Goal: Task Accomplishment & Management: Complete application form

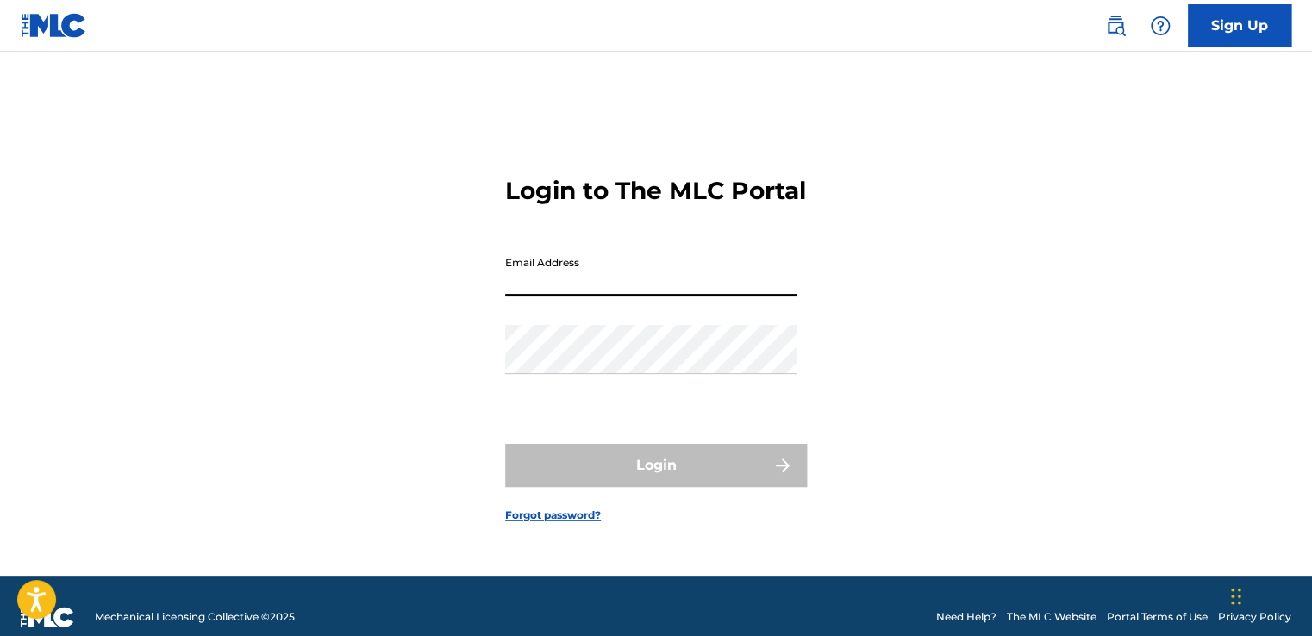
click at [591, 271] on input "Email Address" at bounding box center [650, 271] width 291 height 49
click at [805, 277] on form "Login to The MLC Portal Email Address Password Login Forgot password?" at bounding box center [656, 335] width 302 height 481
click at [573, 283] on input "Email Address" at bounding box center [650, 271] width 291 height 49
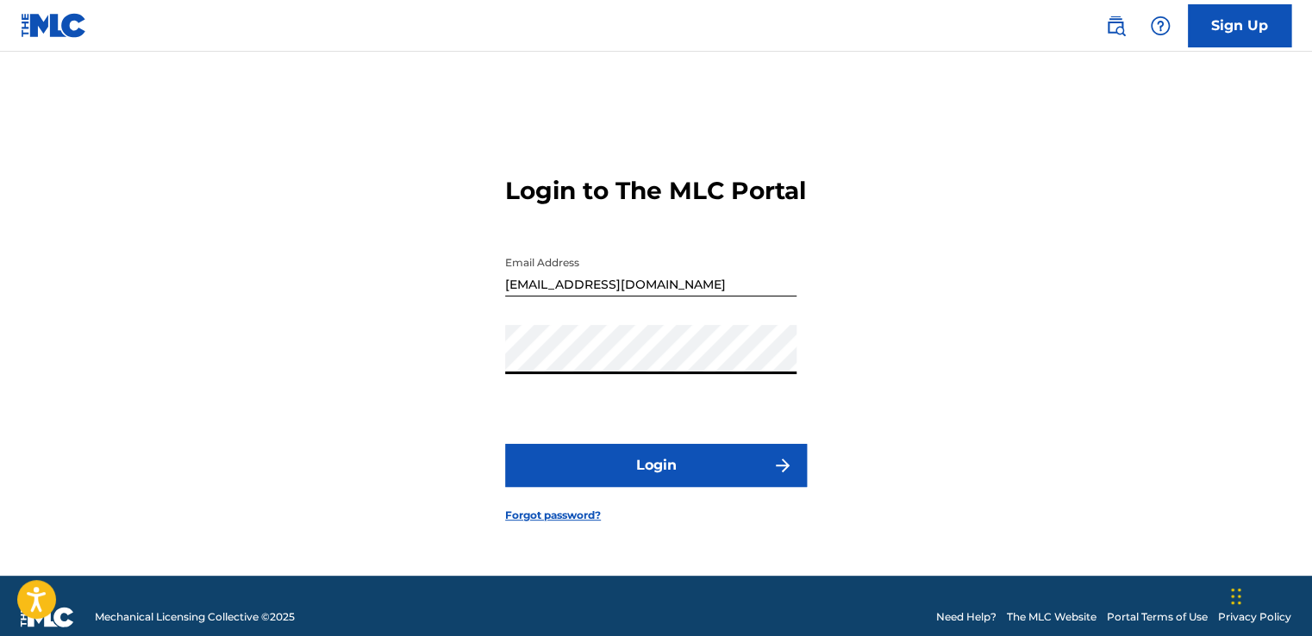
click at [748, 466] on button "Login" at bounding box center [656, 465] width 302 height 43
click at [670, 285] on input "[EMAIL_ADDRESS][DOMAIN_NAME]" at bounding box center [650, 271] width 291 height 49
type input "m"
click at [683, 479] on button "Login" at bounding box center [656, 465] width 302 height 43
click at [704, 297] on input "[EMAIL_ADDRESS][DOMAIN_NAME]" at bounding box center [650, 271] width 291 height 49
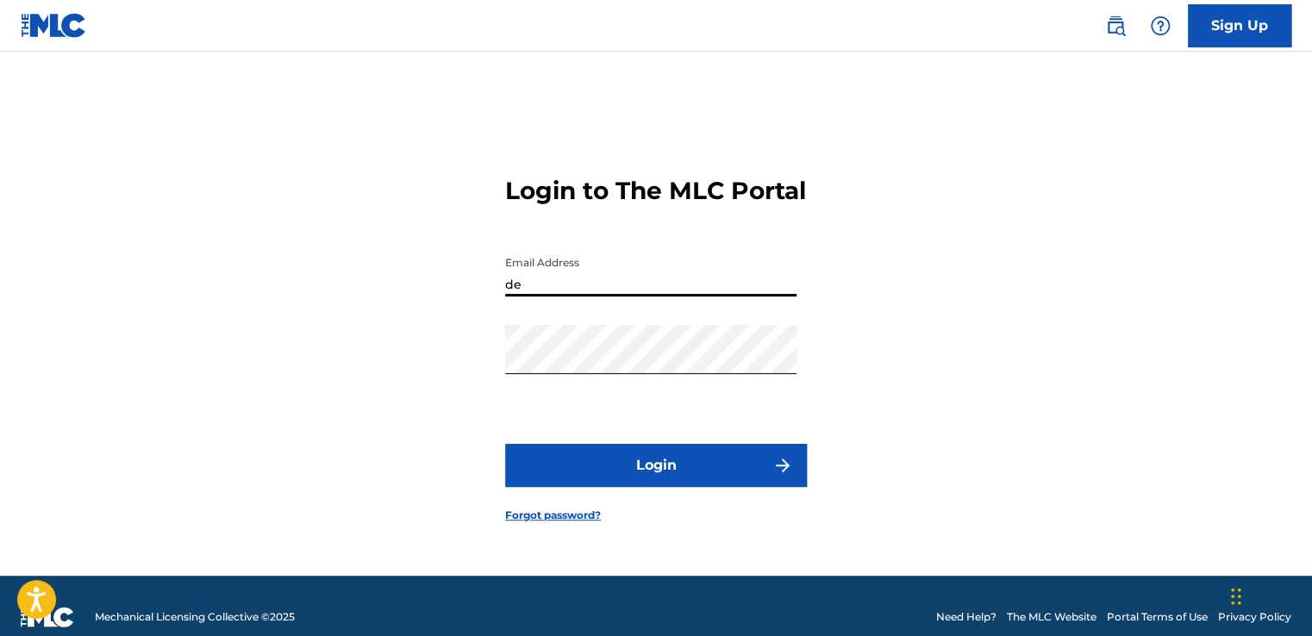
type input "d"
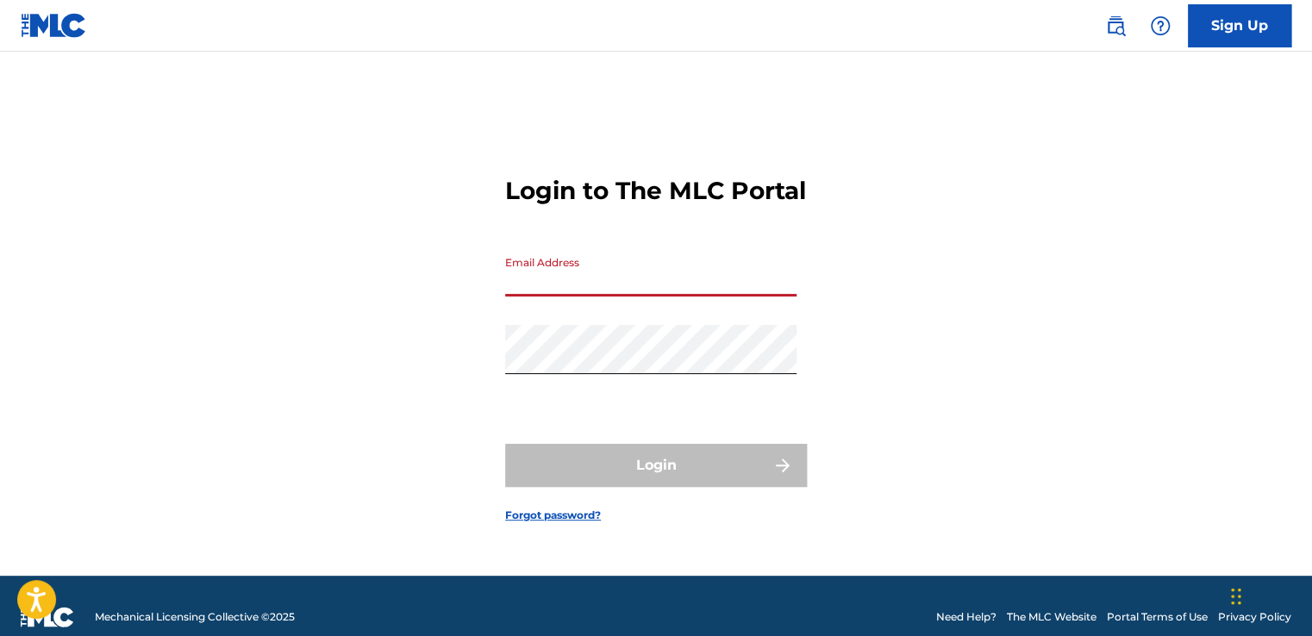
click at [699, 297] on input "Email Address" at bounding box center [650, 271] width 291 height 49
type input "[EMAIL_ADDRESS][DOMAIN_NAME]"
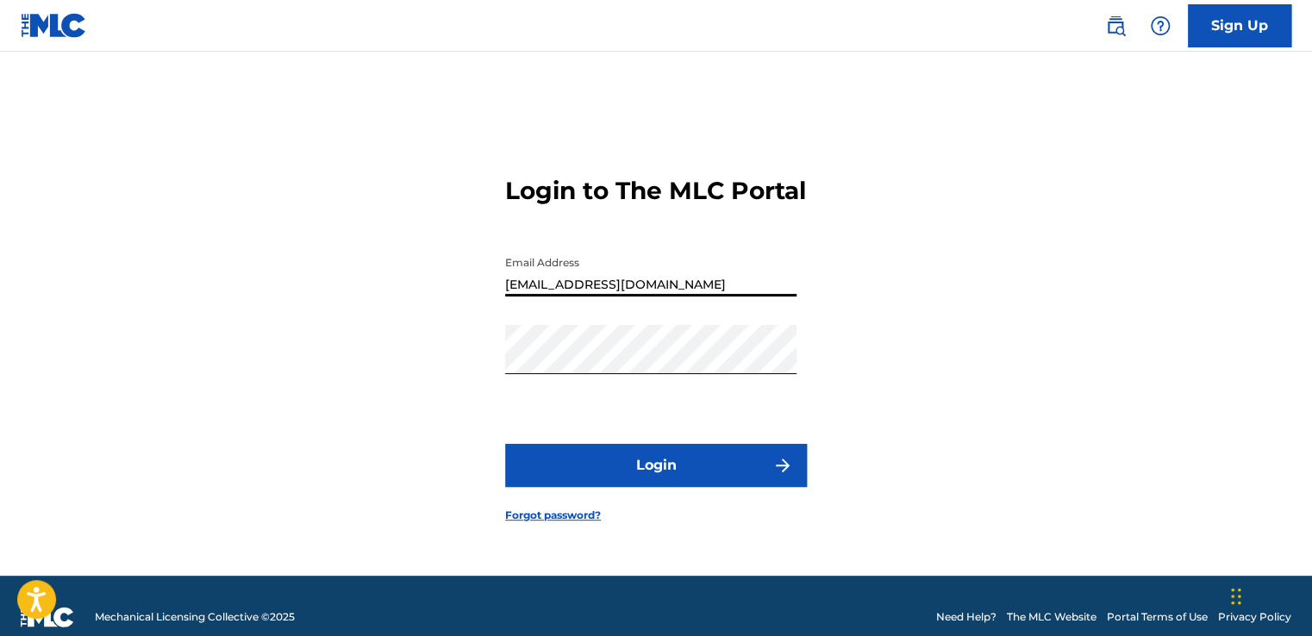
click at [1241, 13] on link "Sign Up" at bounding box center [1239, 25] width 103 height 43
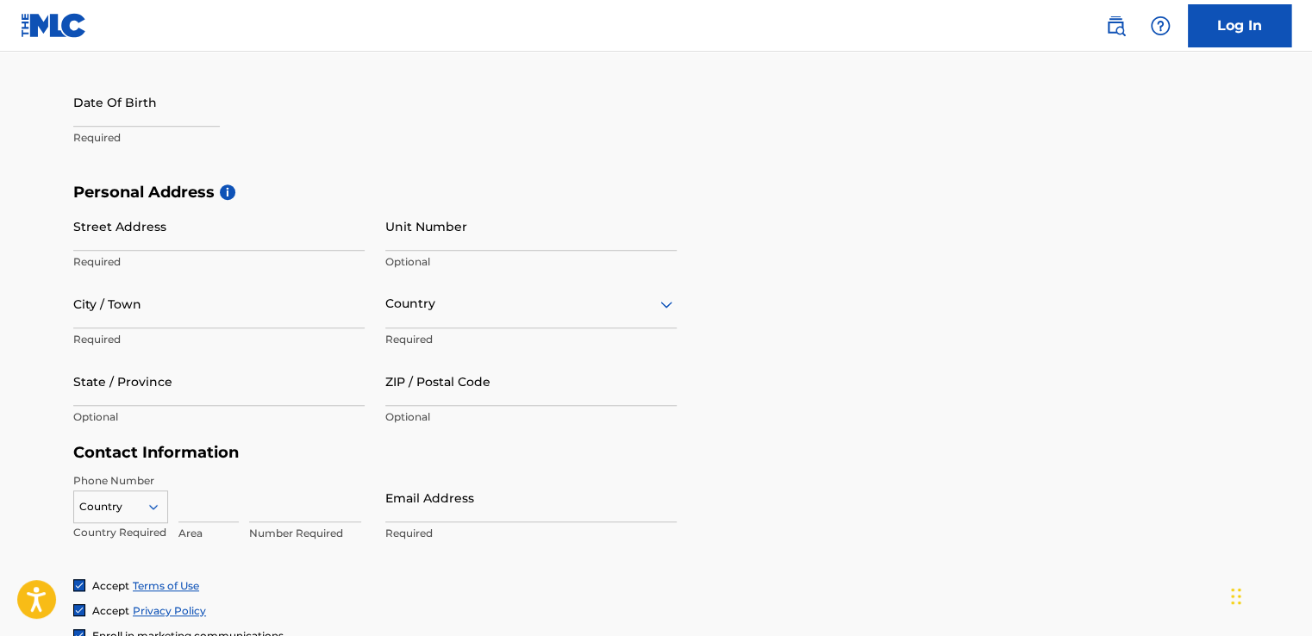
scroll to position [469, 0]
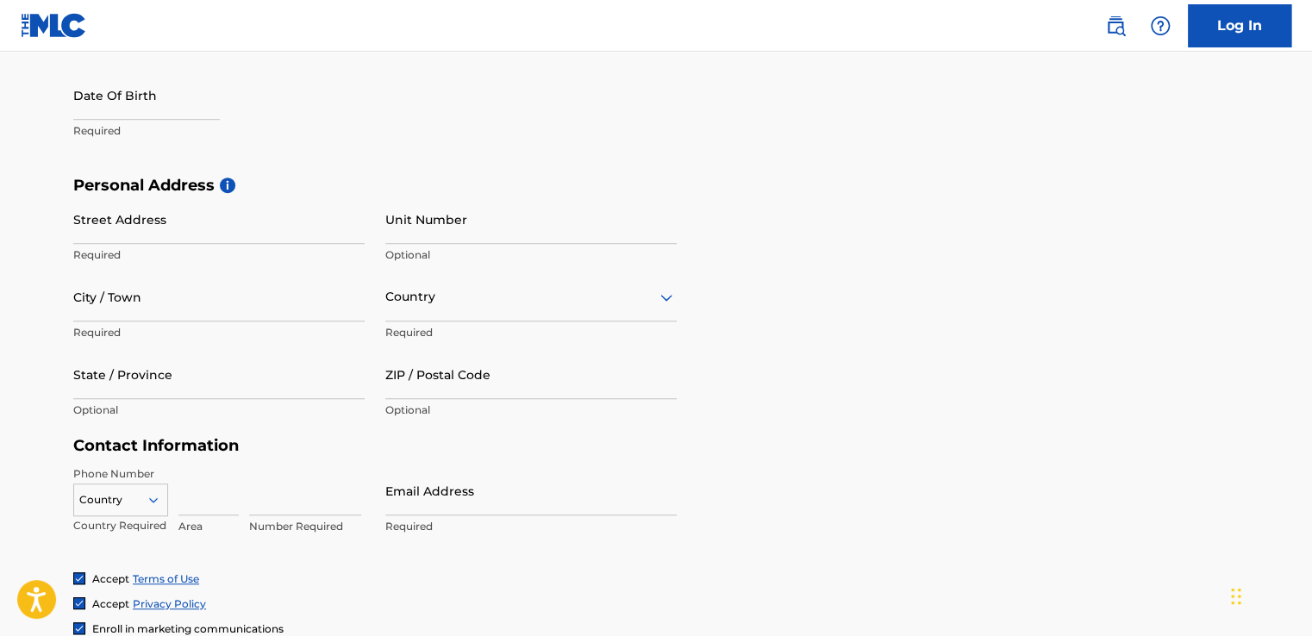
click at [406, 522] on p "Required" at bounding box center [530, 527] width 291 height 16
click at [420, 510] on input "Email Address" at bounding box center [530, 490] width 291 height 49
click at [806, 353] on div "Personal Address i Street Address Required Unit Number Optional City / Town Req…" at bounding box center [656, 306] width 1166 height 261
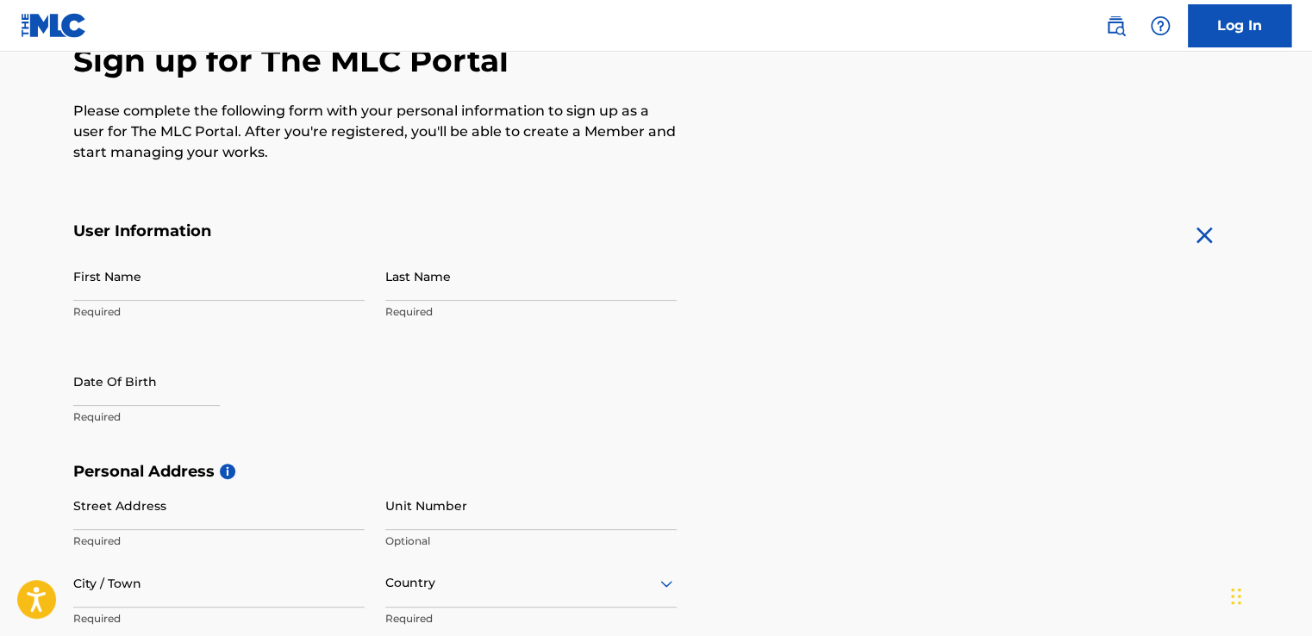
scroll to position [176, 0]
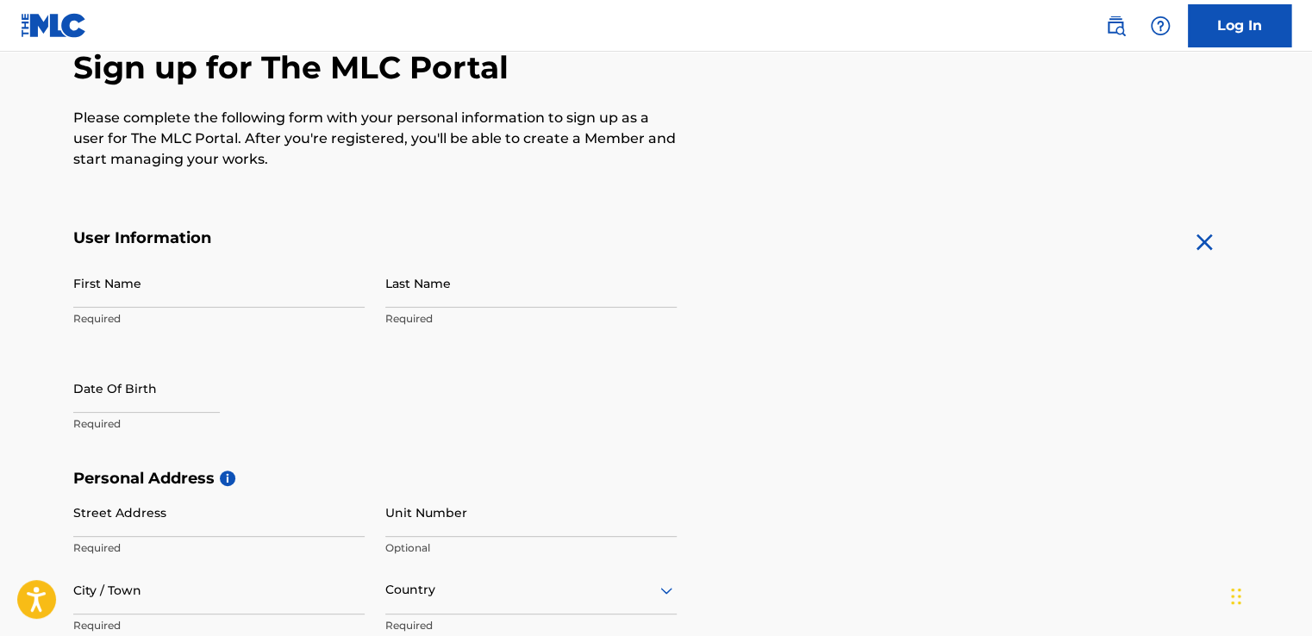
click at [166, 311] on p "Required" at bounding box center [218, 319] width 291 height 16
click at [147, 297] on input "First Name" at bounding box center [218, 283] width 291 height 49
type input "[PERSON_NAME]"
click at [470, 298] on input "Last Name" at bounding box center [530, 283] width 291 height 49
type input "[PERSON_NAME]"
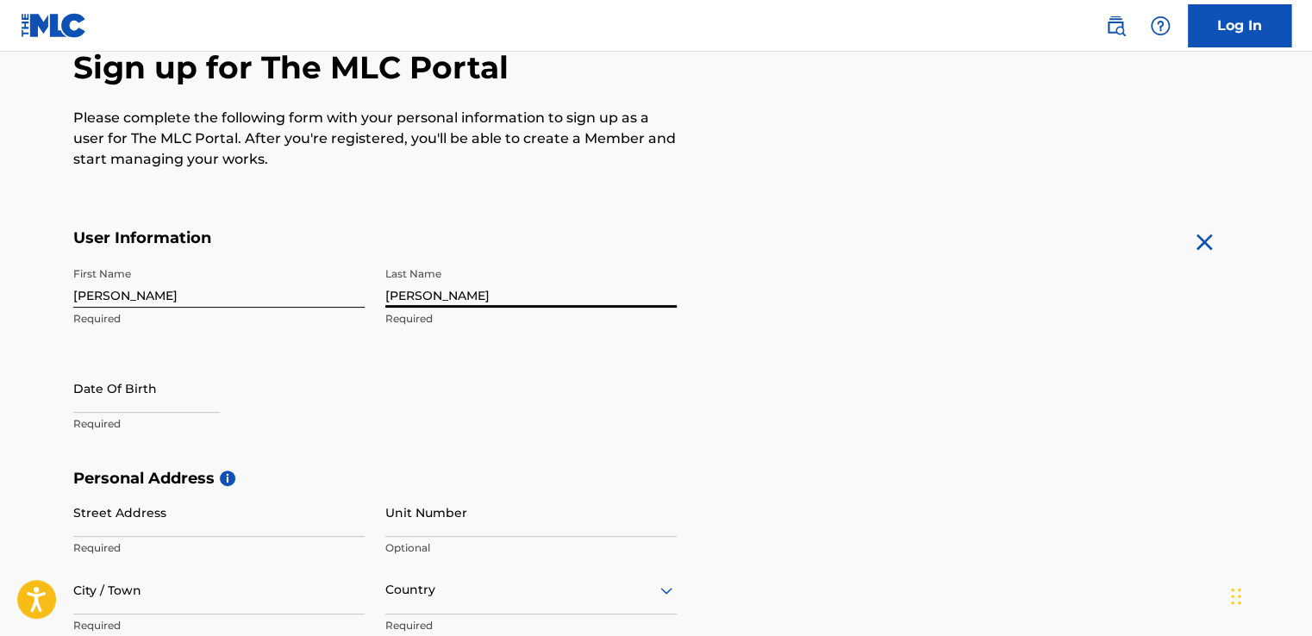
select select "7"
select select "2025"
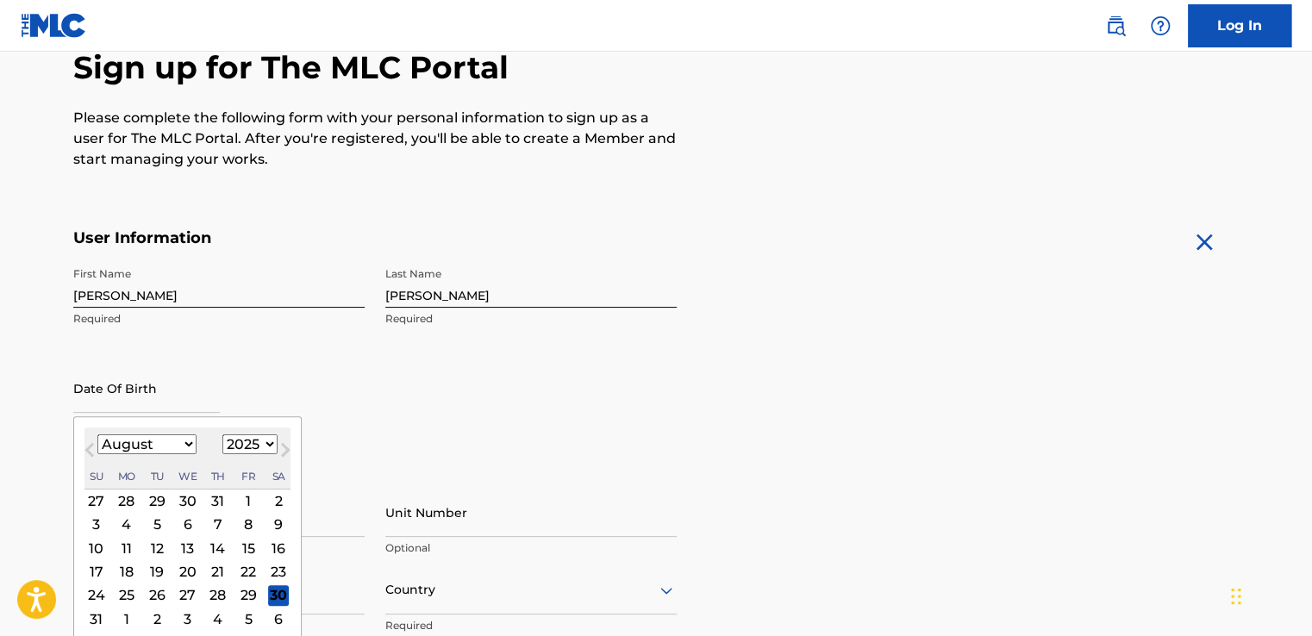
click at [166, 402] on input "text" at bounding box center [146, 388] width 147 height 49
type input "[DATE]"
select select "7"
select select "2025"
type input "[STREET_ADDRESS][PERSON_NAME]"
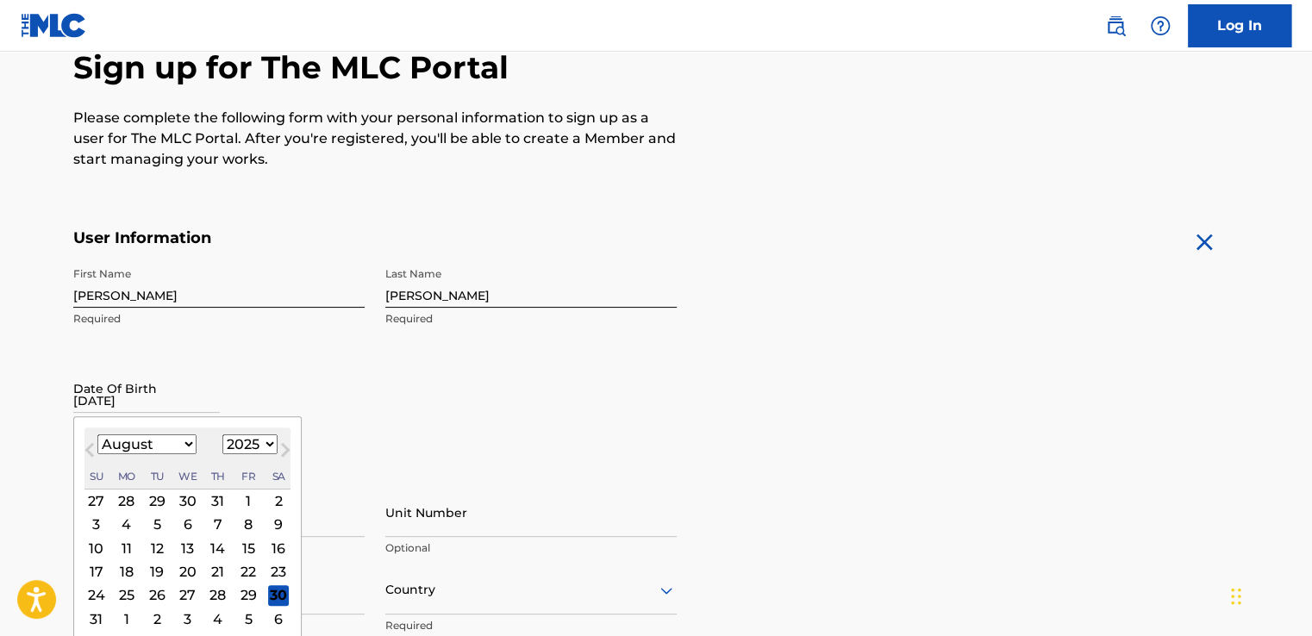
type input "[STREET_ADDRESS][PERSON_NAME]"
type input "[GEOGRAPHIC_DATA]"
type input "[US_STATE]"
type input "60608"
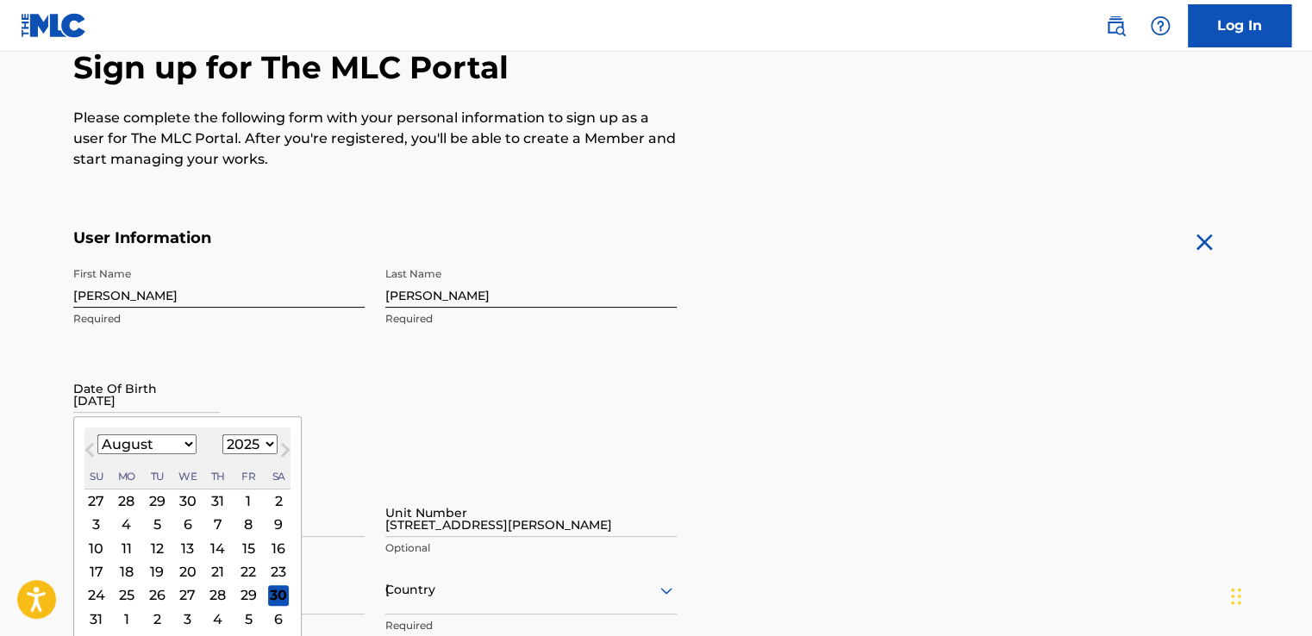
type input "773"
type input "6064469"
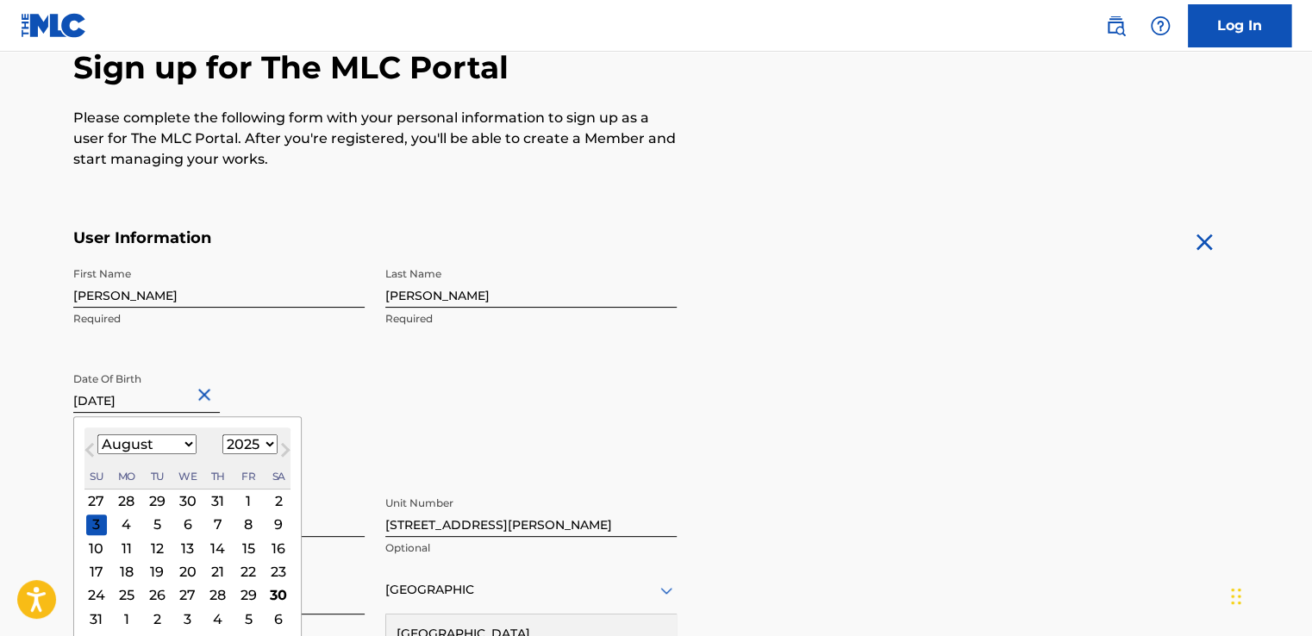
scroll to position [193, 0]
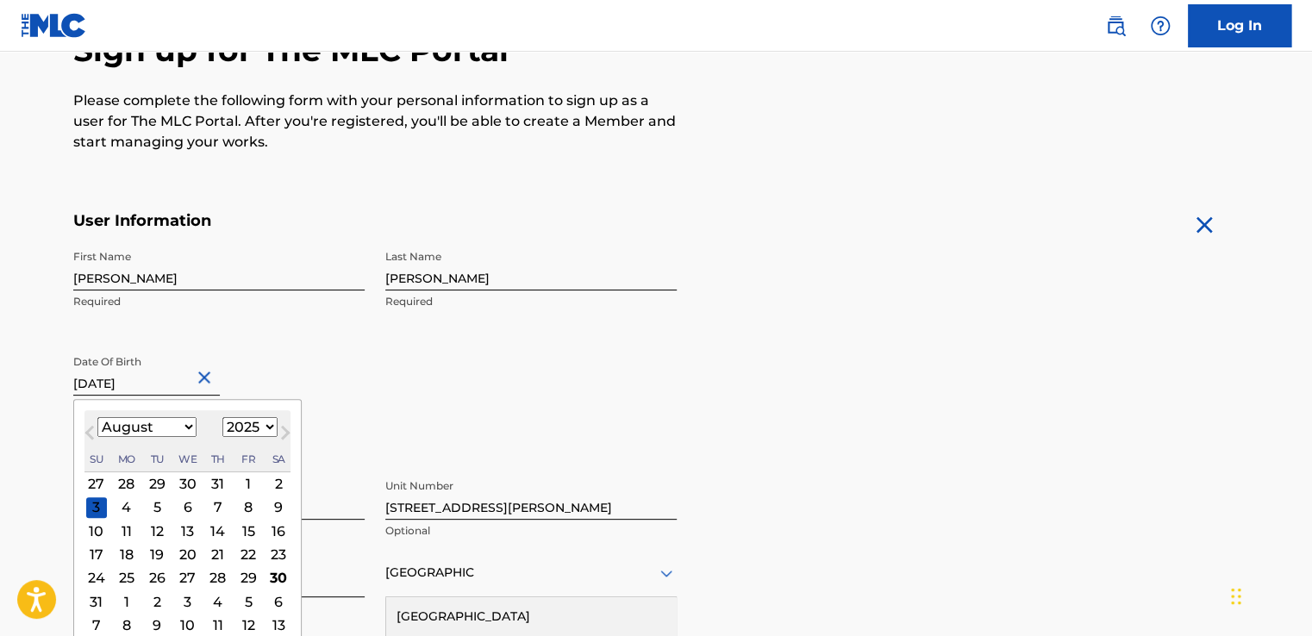
click at [428, 427] on div "First Name [PERSON_NAME] Required Last Name [PERSON_NAME] Required Date Of Birt…" at bounding box center [375, 346] width 604 height 210
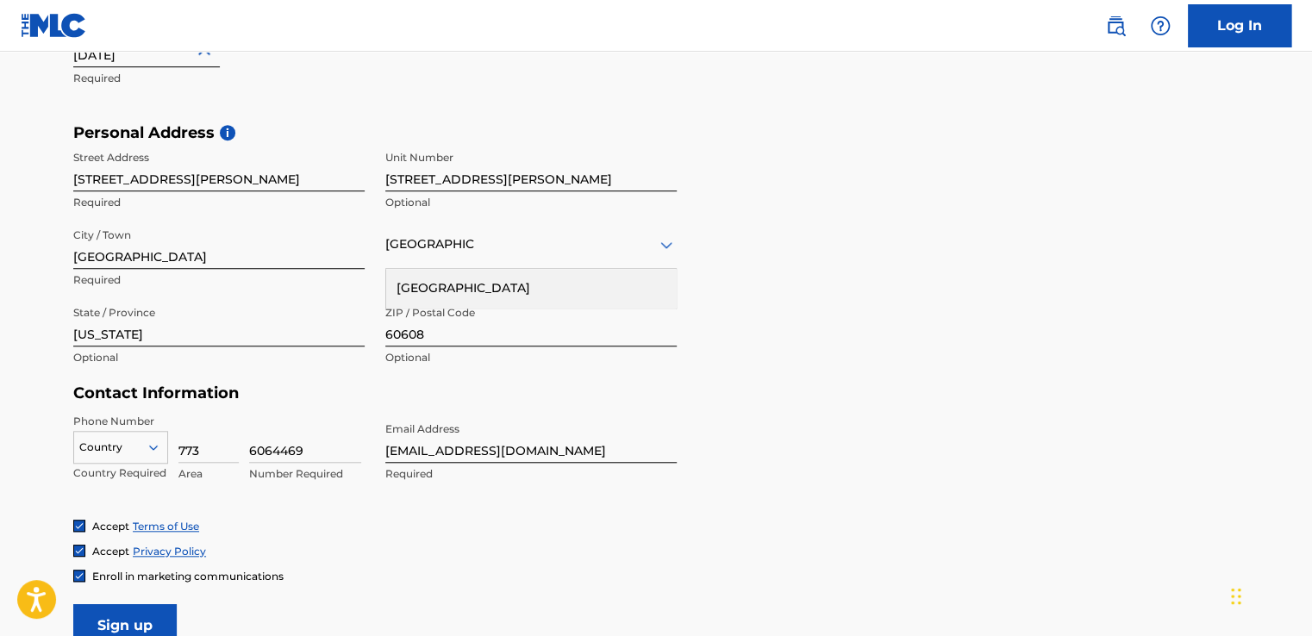
scroll to position [549, 0]
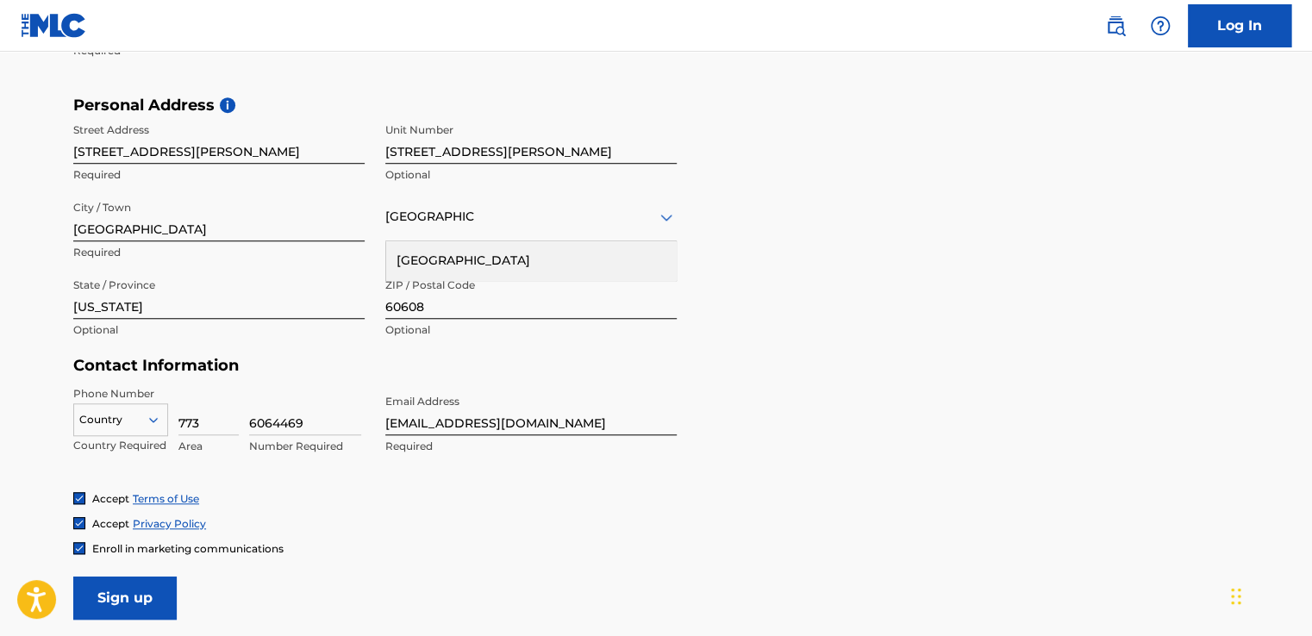
click at [664, 386] on input "[EMAIL_ADDRESS][DOMAIN_NAME]" at bounding box center [530, 410] width 291 height 49
type input "d"
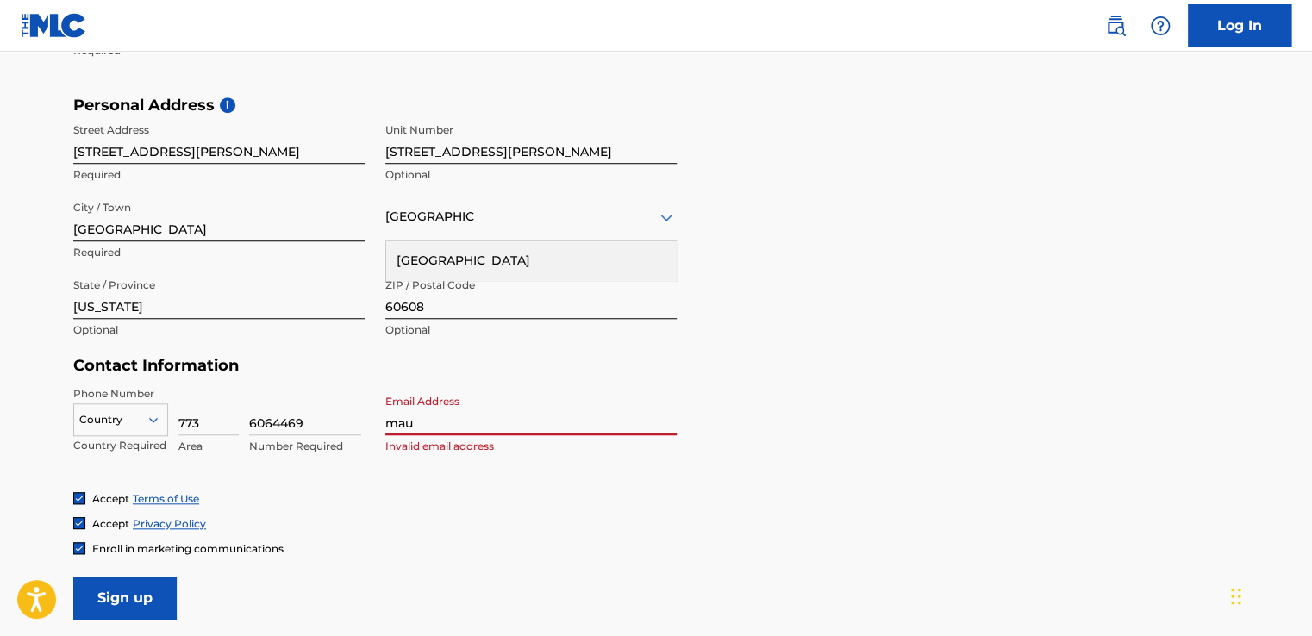
type input "[EMAIL_ADDRESS][DOMAIN_NAME]"
type input "1"
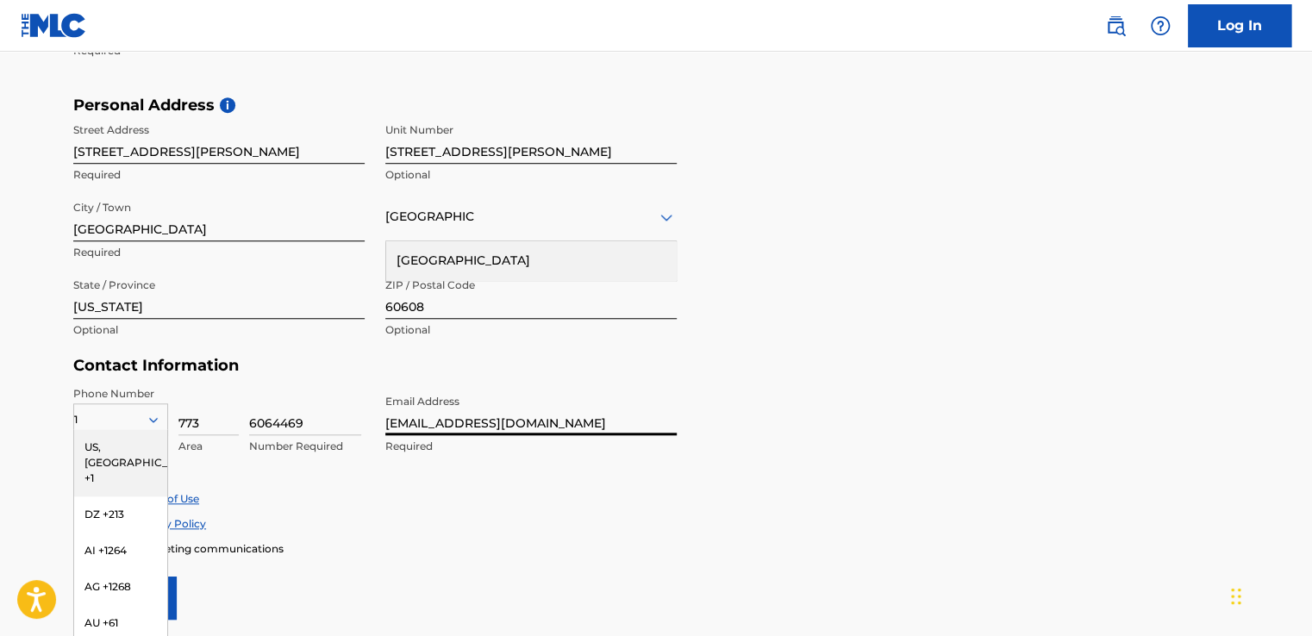
scroll to position [601, 0]
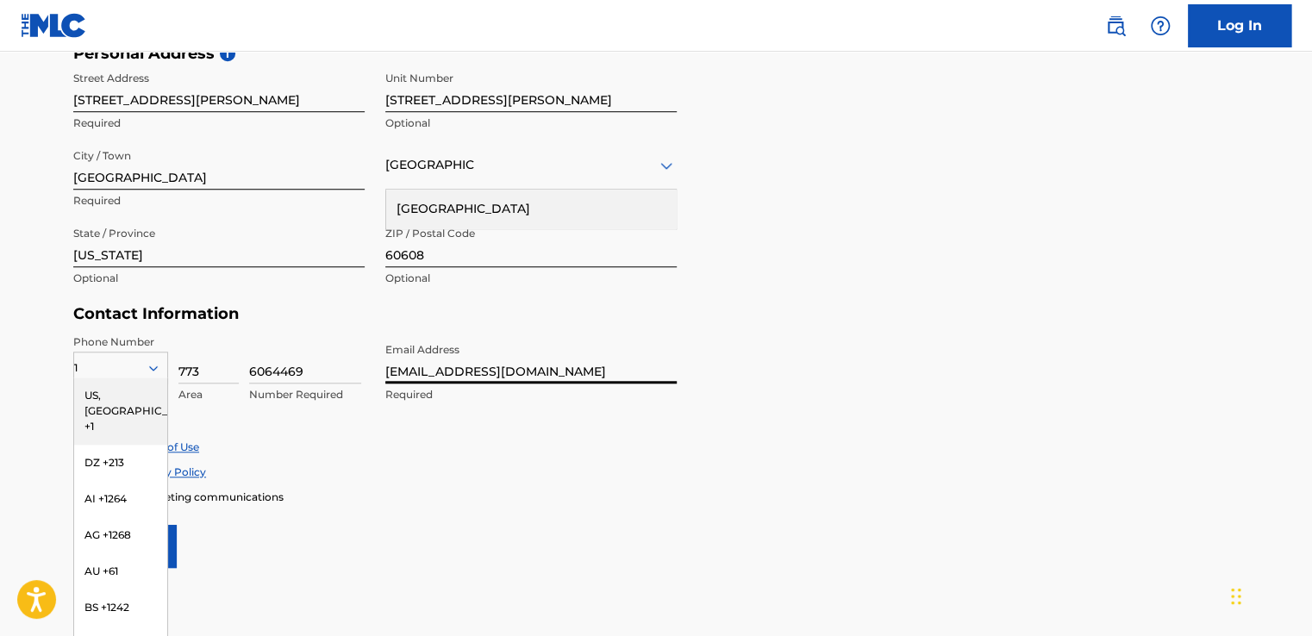
type input "[EMAIL_ADDRESS][DOMAIN_NAME]"
click at [125, 391] on div "US, [GEOGRAPHIC_DATA] +1" at bounding box center [120, 411] width 93 height 67
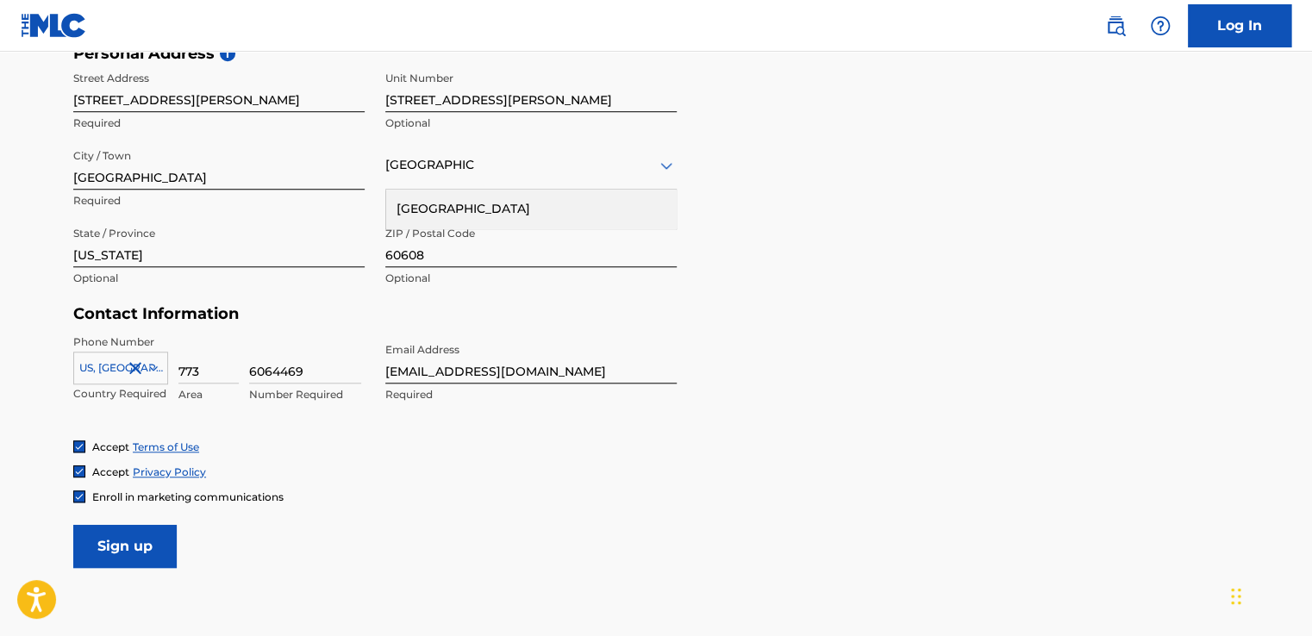
click at [159, 554] on input "Sign up" at bounding box center [124, 546] width 103 height 43
type input "1"
type input "2176064469"
click at [134, 559] on input "Sign up" at bounding box center [124, 546] width 103 height 43
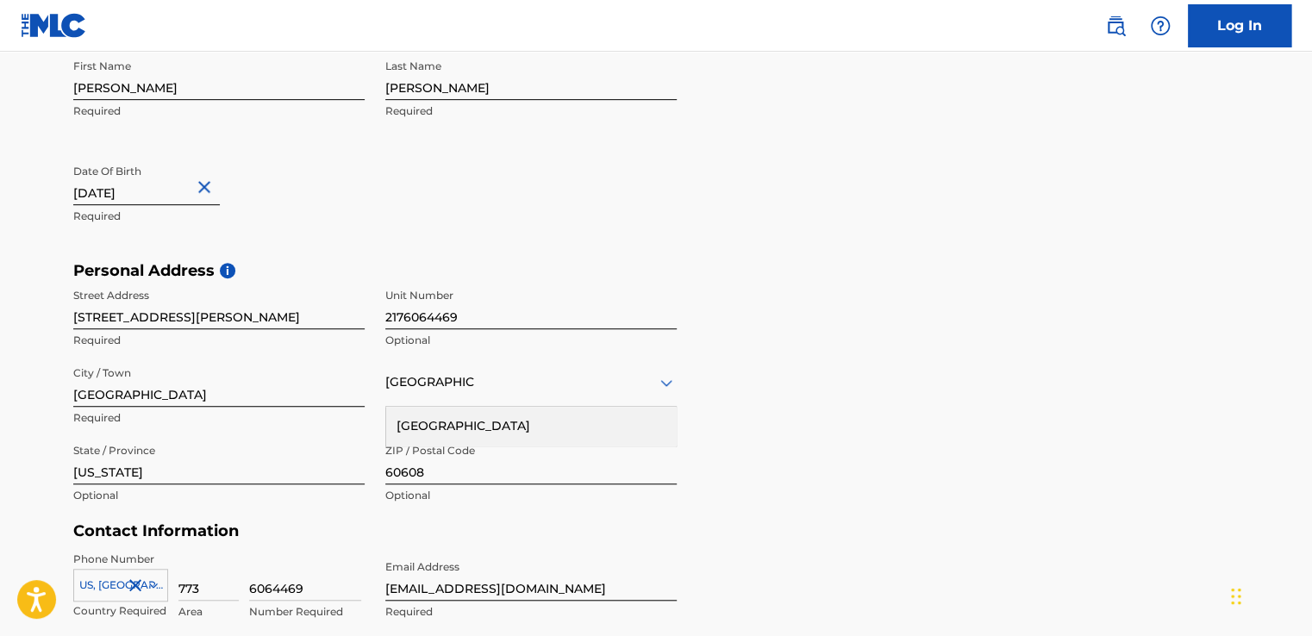
scroll to position [386, 0]
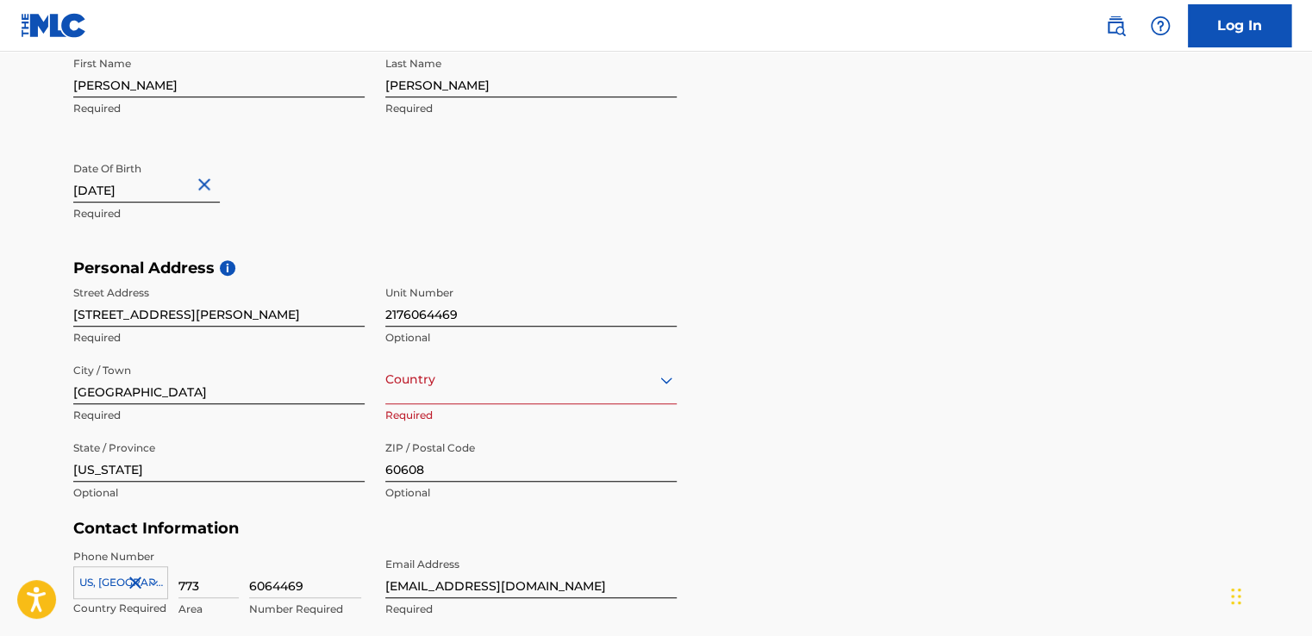
click at [212, 574] on input "773" at bounding box center [208, 573] width 60 height 49
click at [842, 384] on div "Personal Address i Street Address [STREET_ADDRESS][PERSON_NAME] Unit Number 217…" at bounding box center [656, 389] width 1166 height 261
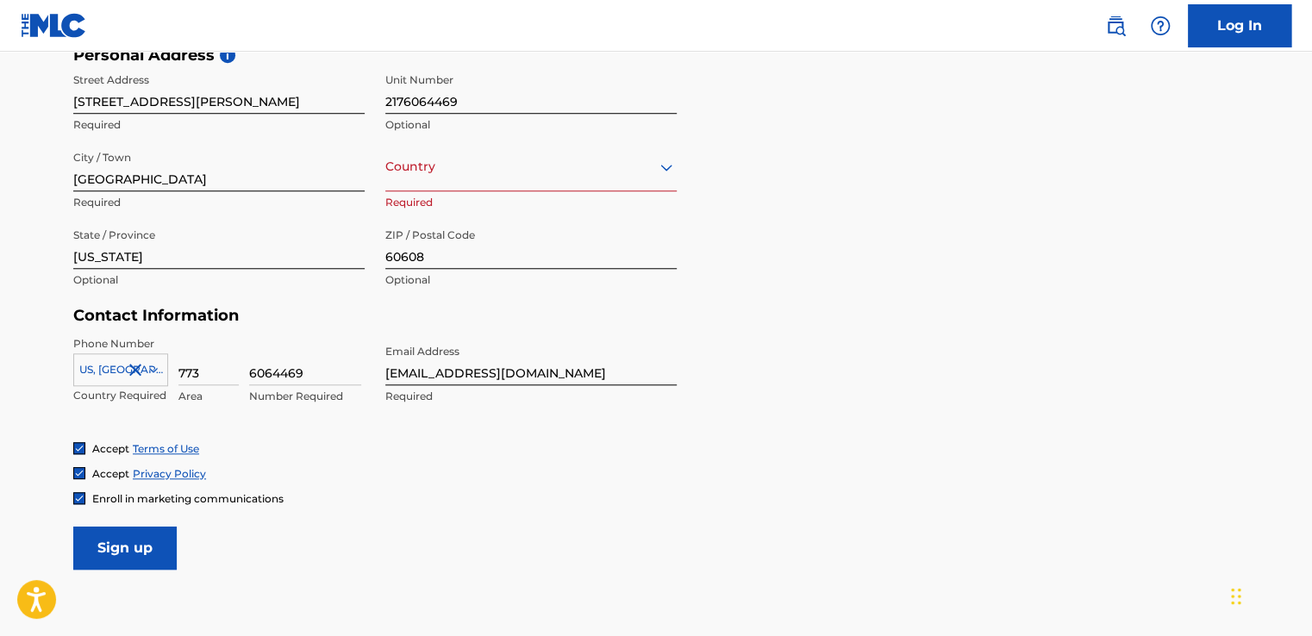
click at [147, 523] on form "User Information First Name [PERSON_NAME] Required Last Name [PERSON_NAME] Requ…" at bounding box center [656, 187] width 1166 height 765
click at [154, 532] on input "Sign up" at bounding box center [124, 548] width 103 height 43
click at [338, 364] on input "6064469" at bounding box center [305, 360] width 112 height 49
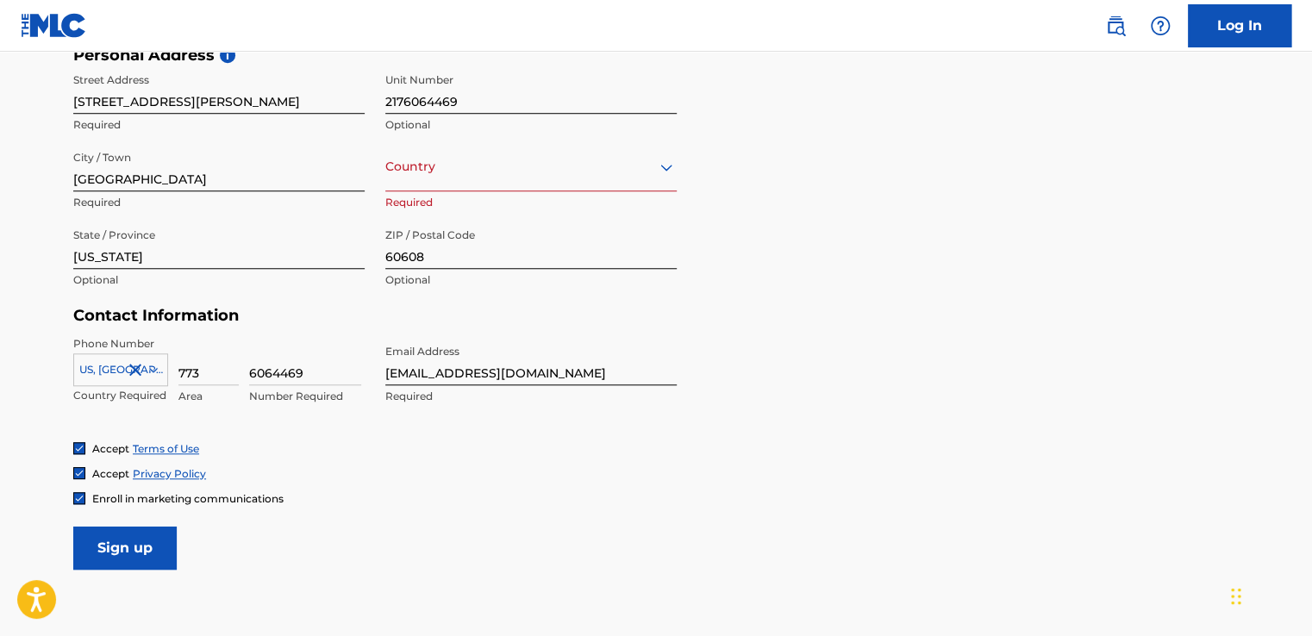
click at [626, 458] on div "Accept Terms of Use Accept Privacy Policy Enroll in marketing communications" at bounding box center [656, 473] width 1166 height 65
click at [308, 359] on input "6064469" at bounding box center [305, 360] width 112 height 49
type input "[GEOGRAPHIC_DATA]"
type input "1"
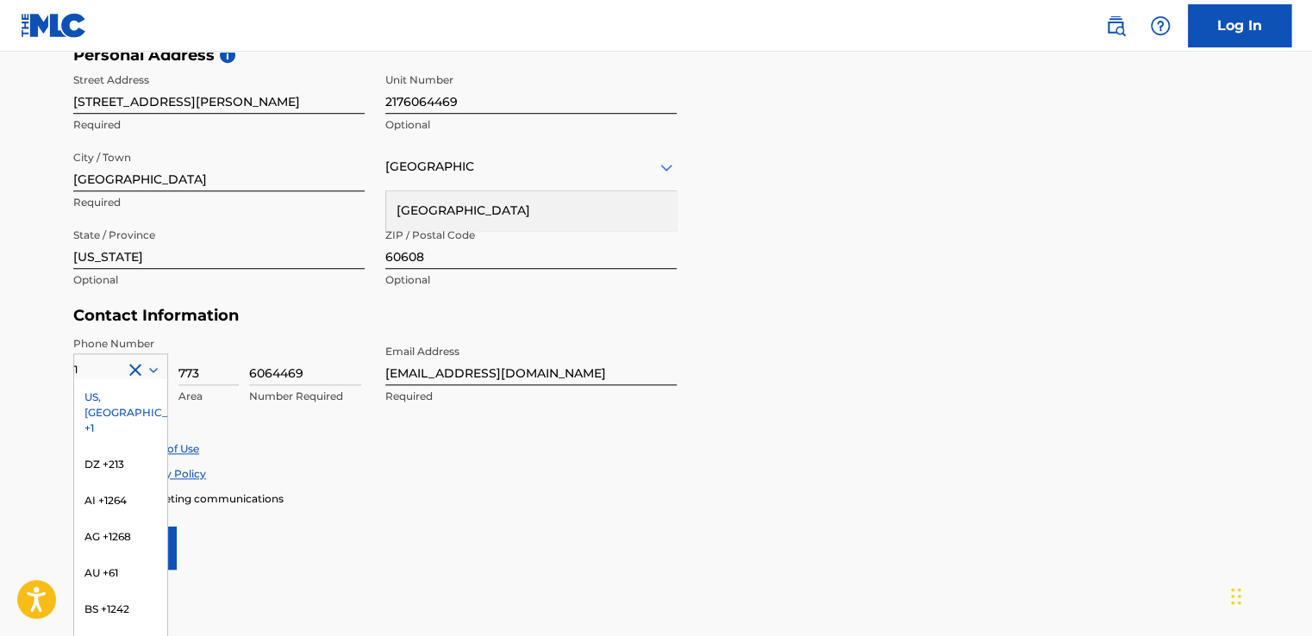
scroll to position [601, 0]
click at [124, 402] on div "US, [GEOGRAPHIC_DATA] +1" at bounding box center [120, 411] width 93 height 67
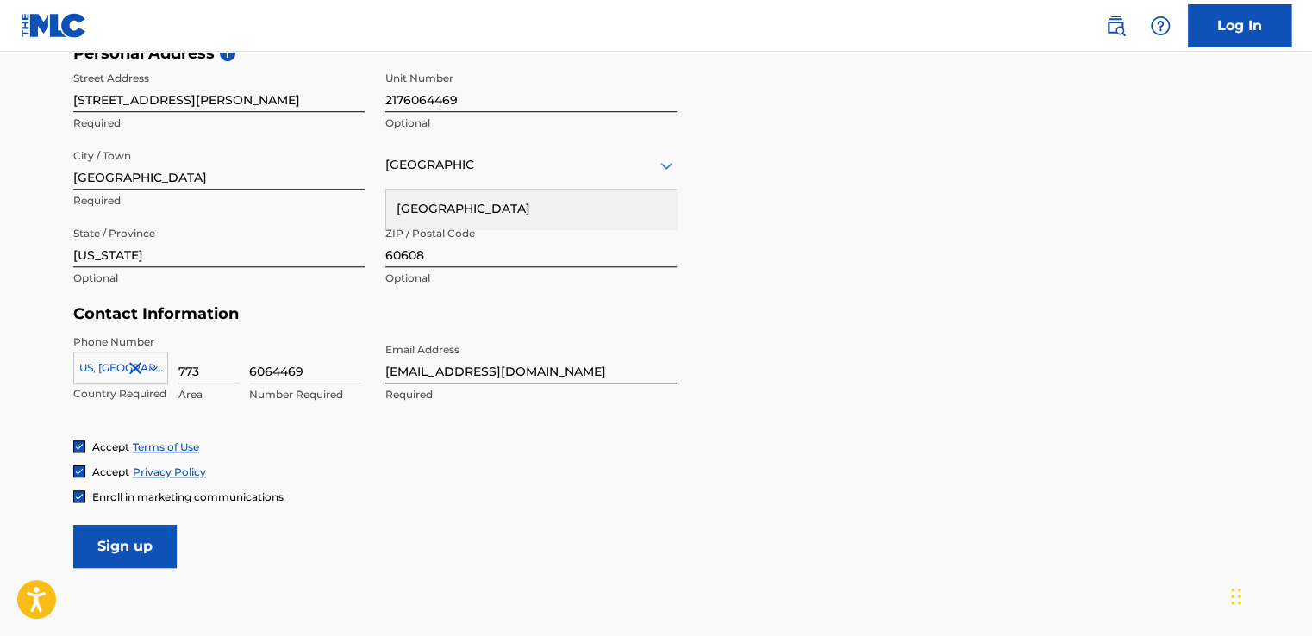
click at [164, 544] on input "Sign up" at bounding box center [124, 546] width 103 height 43
click at [468, 172] on div at bounding box center [530, 165] width 291 height 22
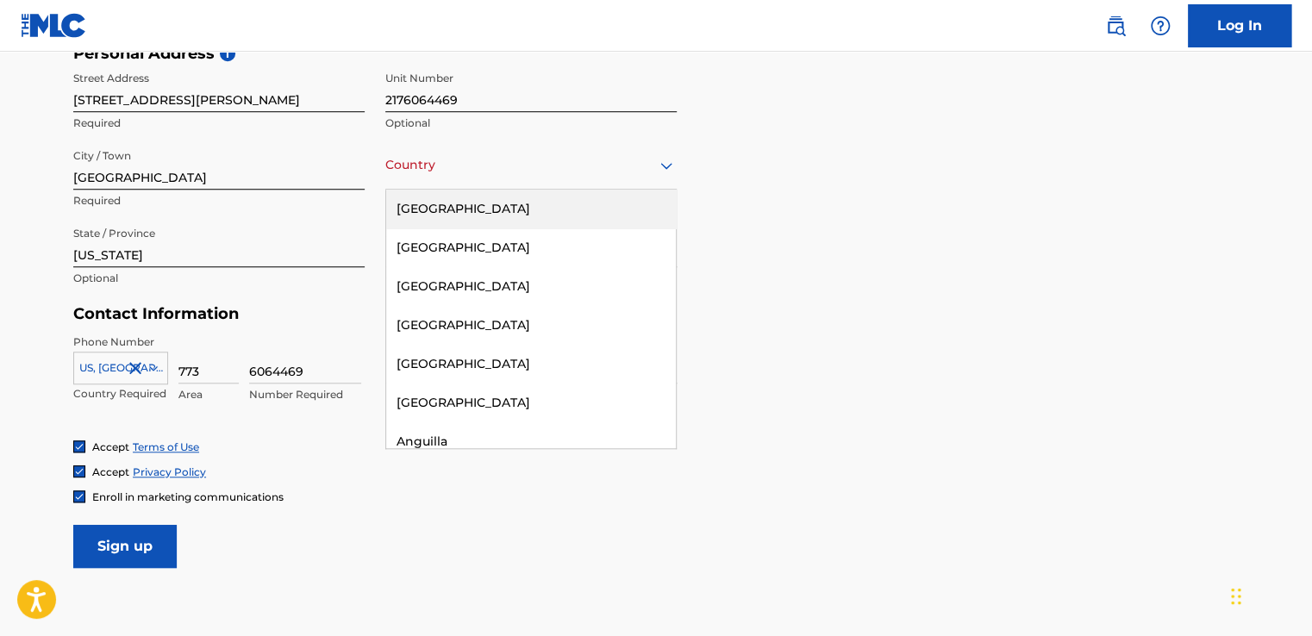
click at [474, 207] on div "[GEOGRAPHIC_DATA]" at bounding box center [531, 209] width 290 height 39
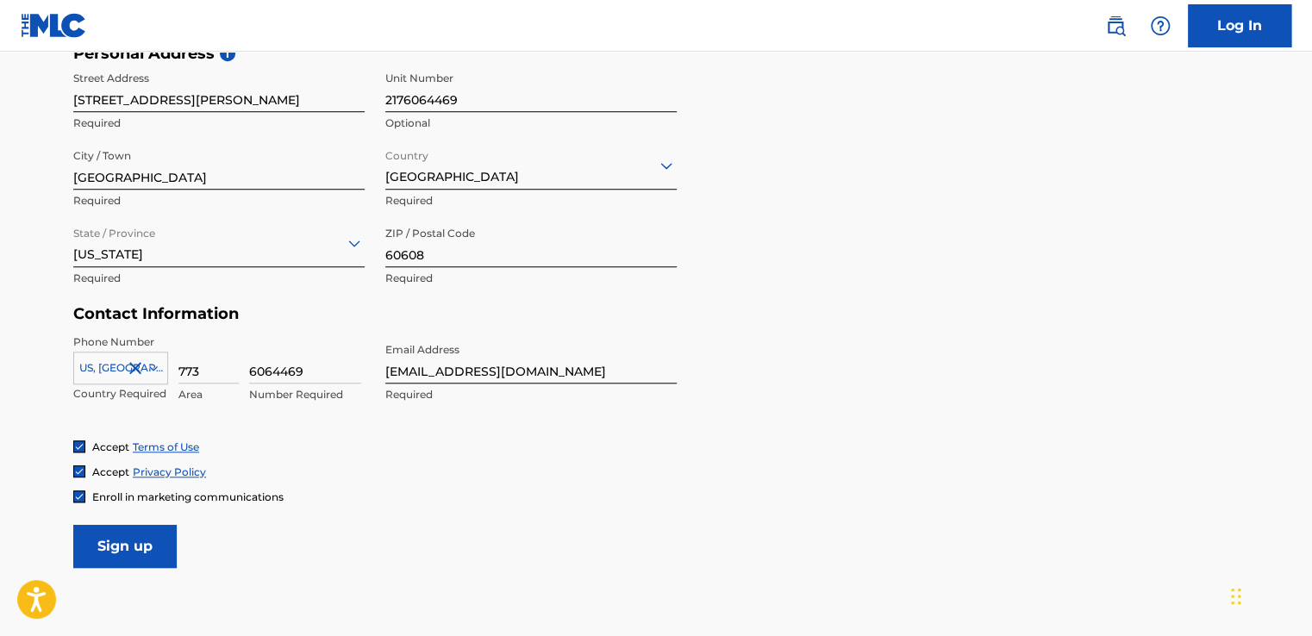
click at [149, 543] on input "Sign up" at bounding box center [124, 546] width 103 height 43
click at [579, 366] on input "[EMAIL_ADDRESS][DOMAIN_NAME]" at bounding box center [530, 359] width 291 height 49
type input "d"
type input "[EMAIL_ADDRESS][DOMAIN_NAME]"
type input "[GEOGRAPHIC_DATA]"
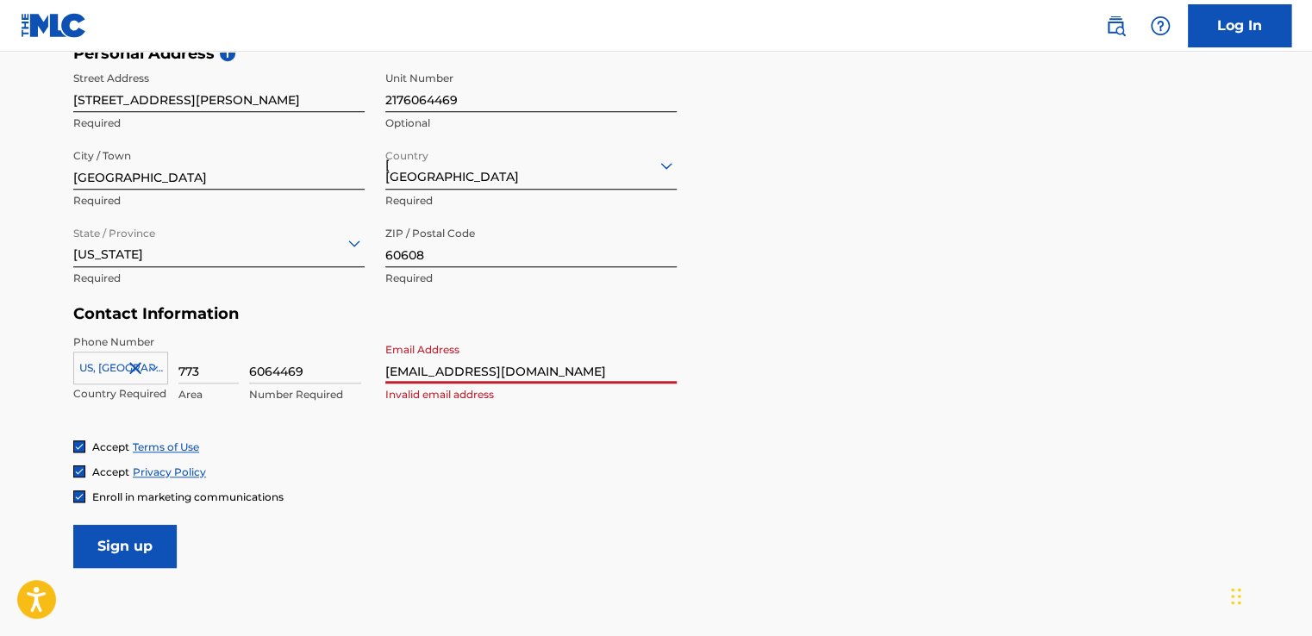
type input "1"
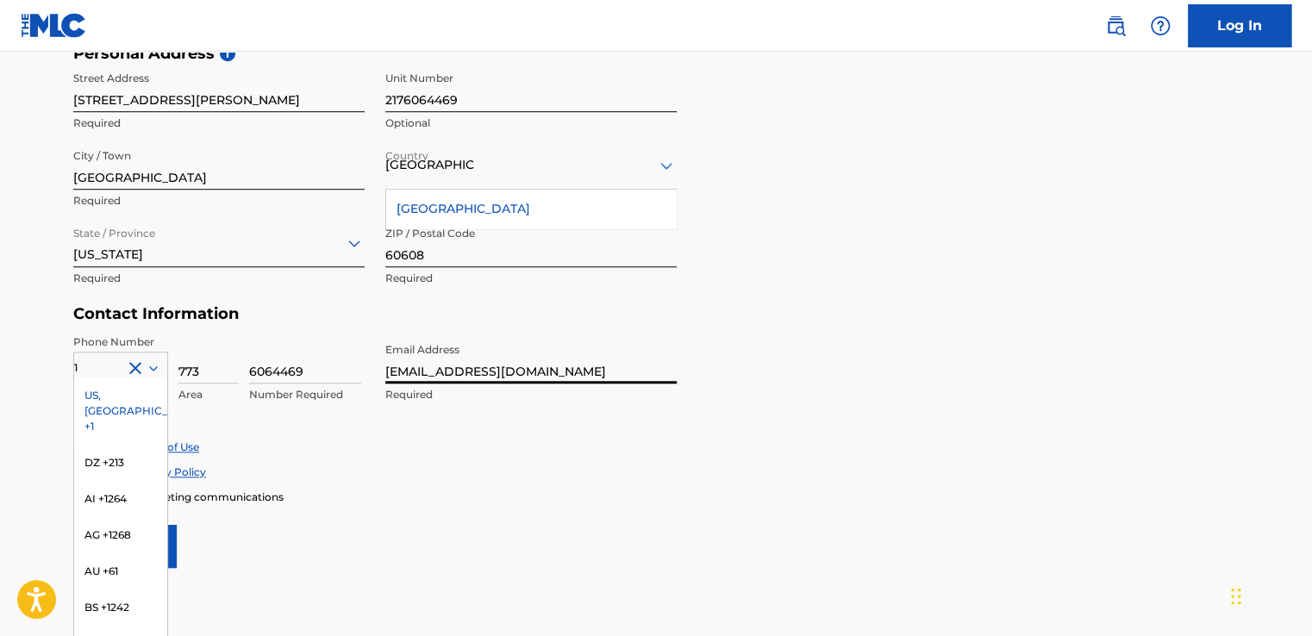
click at [526, 202] on div "[GEOGRAPHIC_DATA]" at bounding box center [531, 209] width 290 height 39
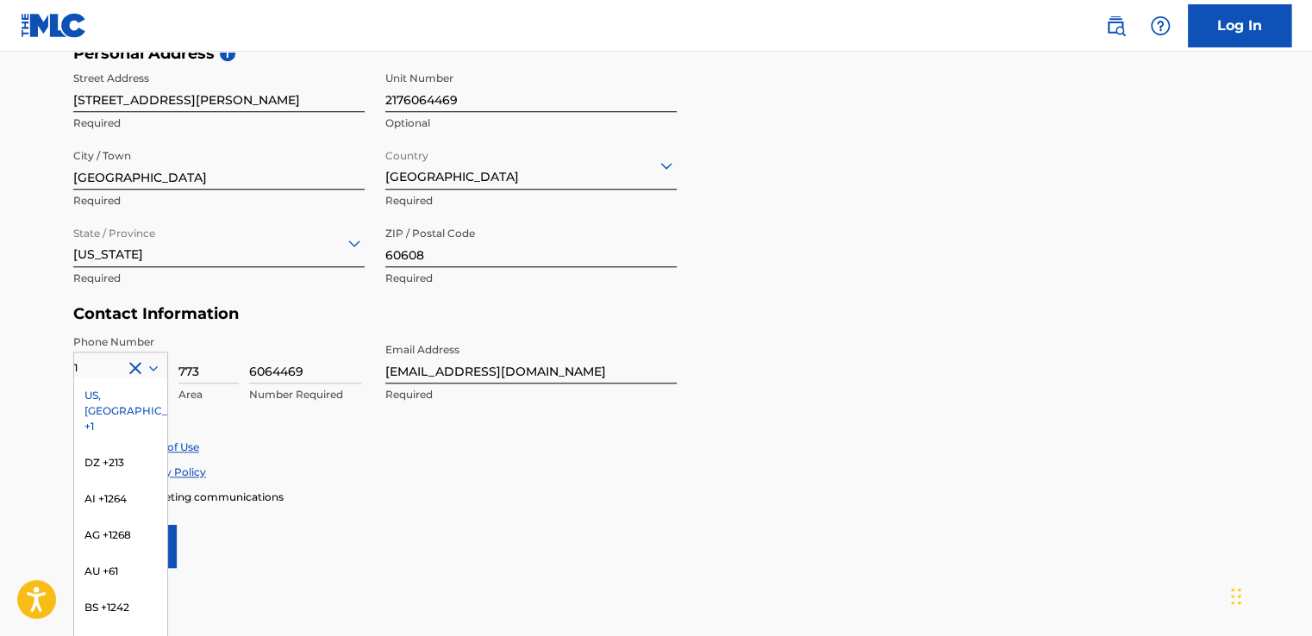
click at [117, 389] on div "US, [GEOGRAPHIC_DATA] +1" at bounding box center [120, 411] width 93 height 67
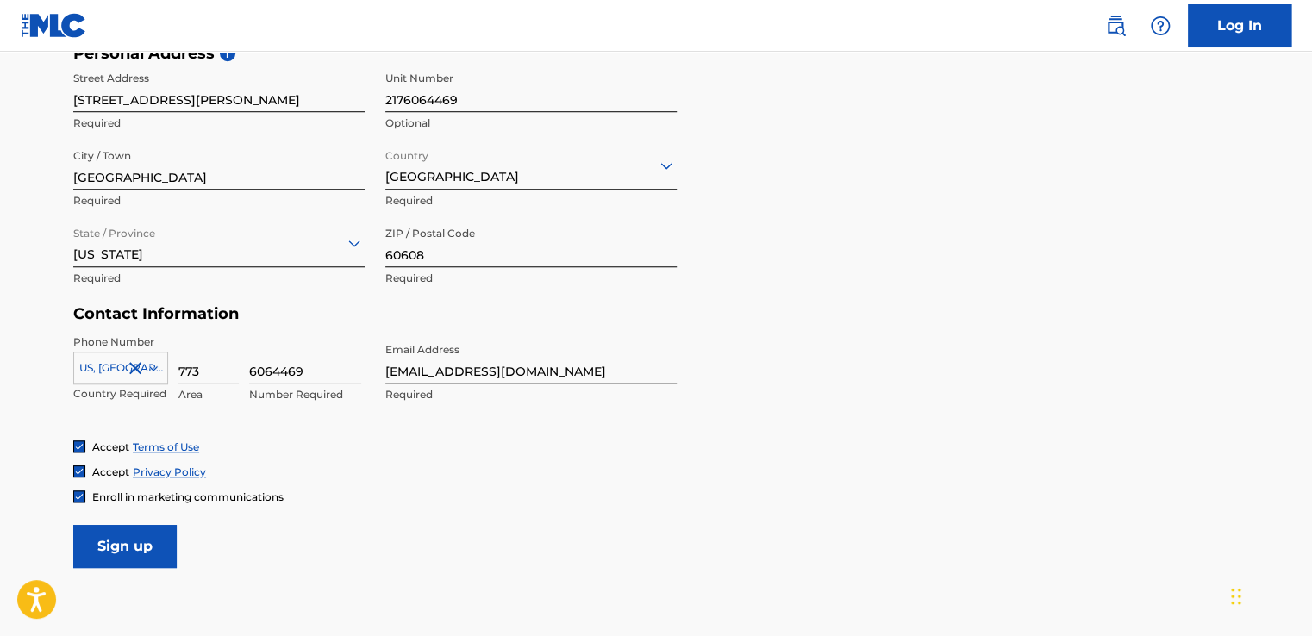
click at [166, 533] on input "Sign up" at bounding box center [124, 546] width 103 height 43
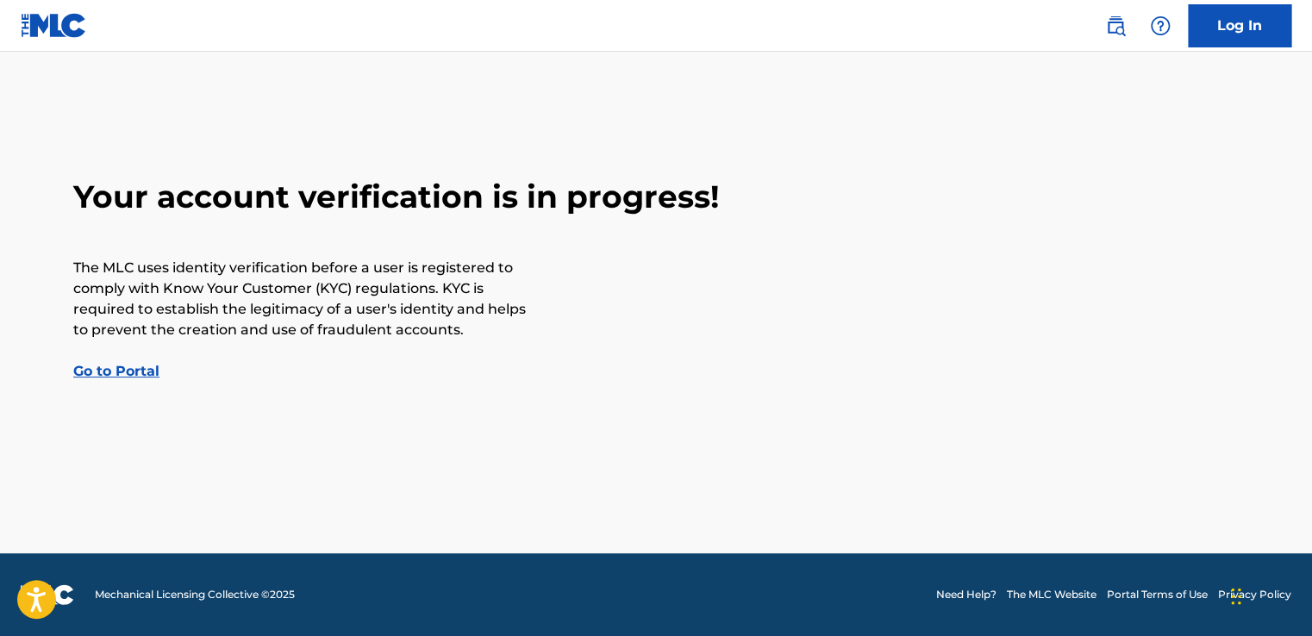
click at [120, 372] on link "Go to Portal" at bounding box center [116, 371] width 86 height 16
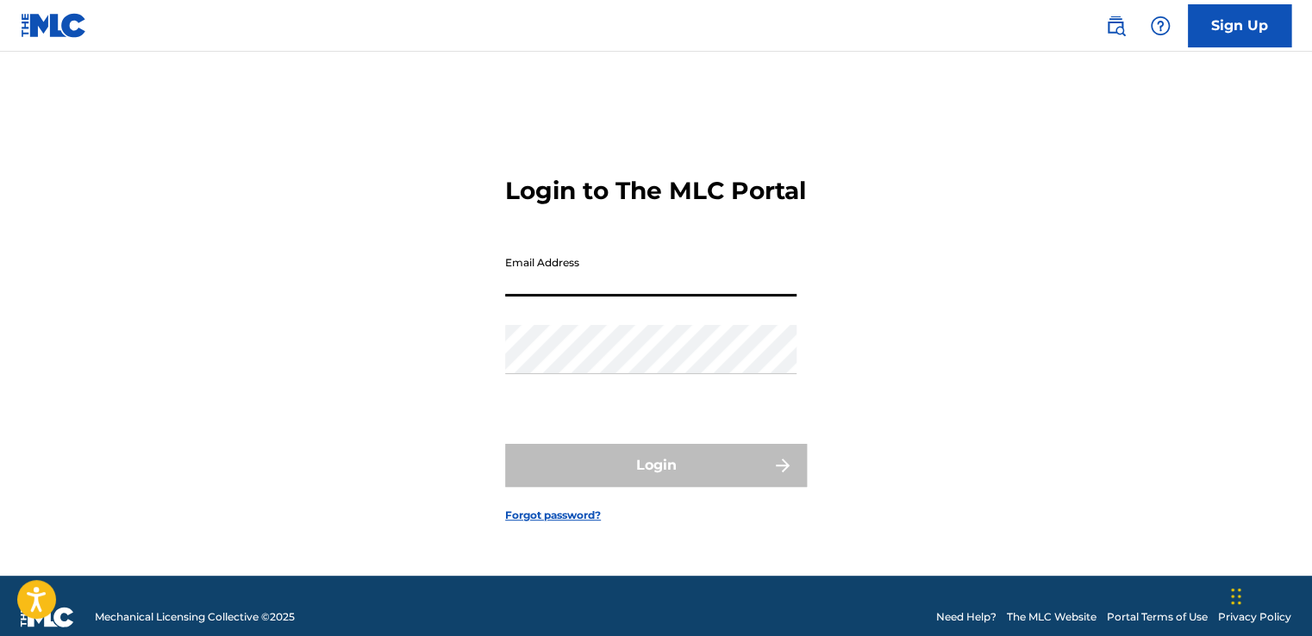
click at [575, 288] on input "Email Address" at bounding box center [650, 271] width 291 height 49
type input "[EMAIL_ADDRESS][DOMAIN_NAME]"
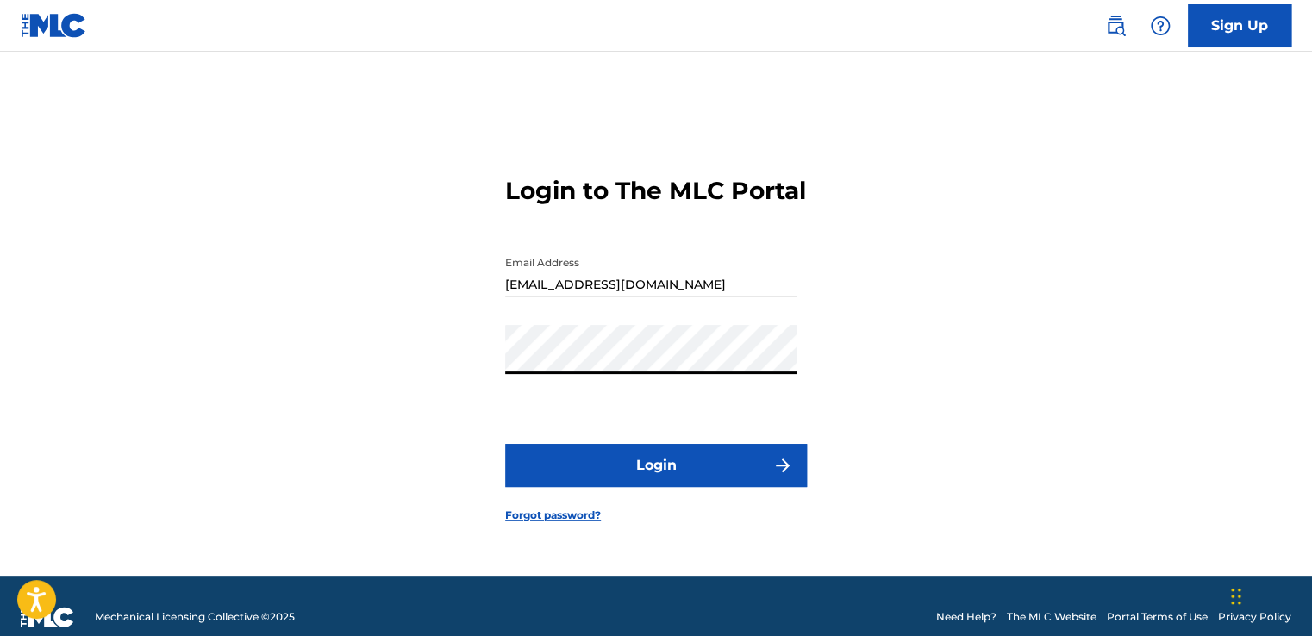
click at [673, 468] on button "Login" at bounding box center [656, 465] width 302 height 43
click at [645, 467] on button "Login" at bounding box center [656, 465] width 302 height 43
click at [560, 523] on link "Forgot password?" at bounding box center [553, 516] width 96 height 16
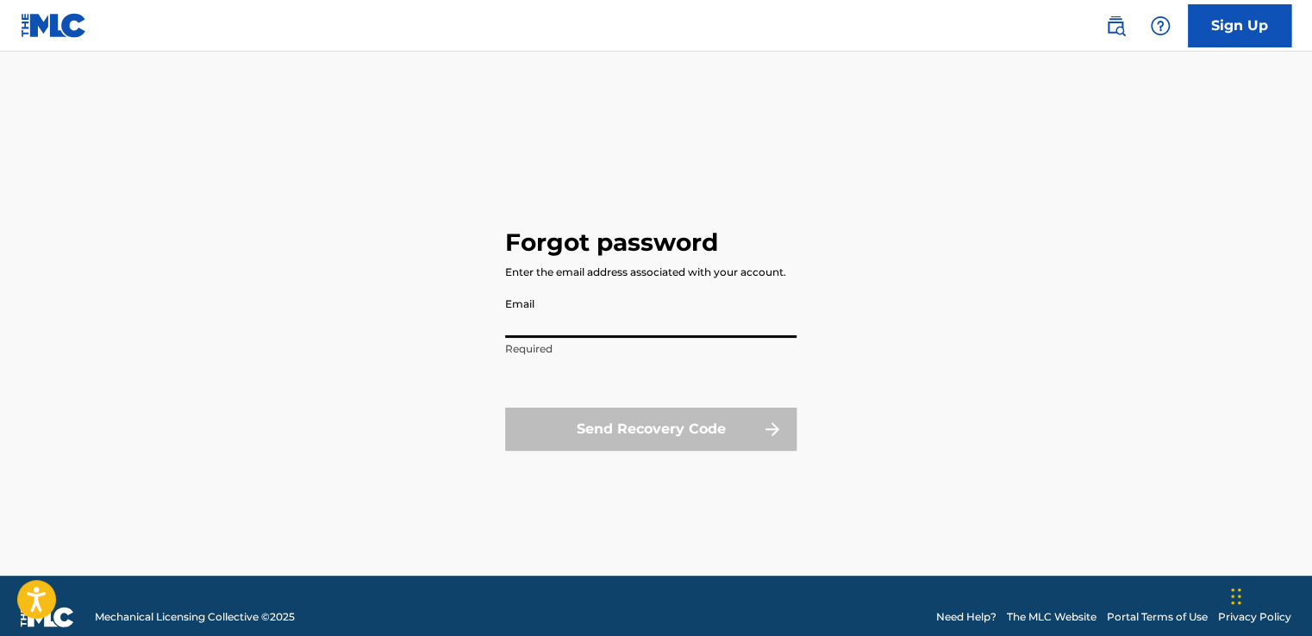
click at [605, 336] on input "Email" at bounding box center [650, 313] width 291 height 49
type input "[EMAIL_ADDRESS][DOMAIN_NAME]"
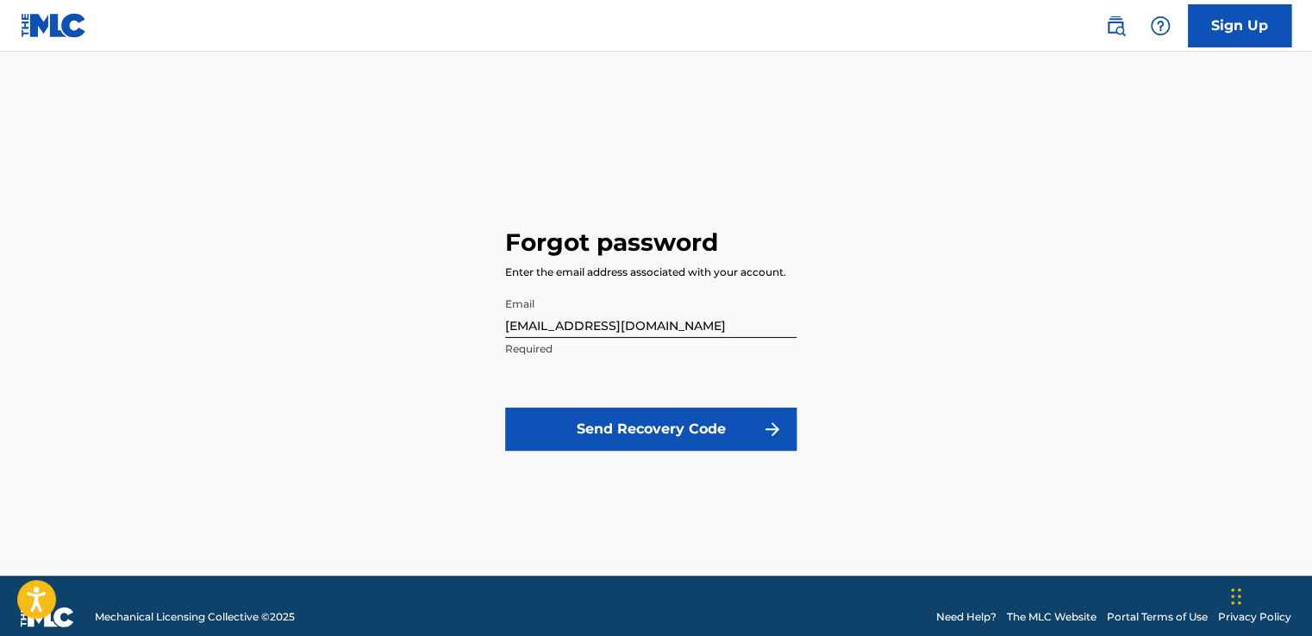
click at [621, 444] on button "Send Recovery Code" at bounding box center [650, 429] width 291 height 43
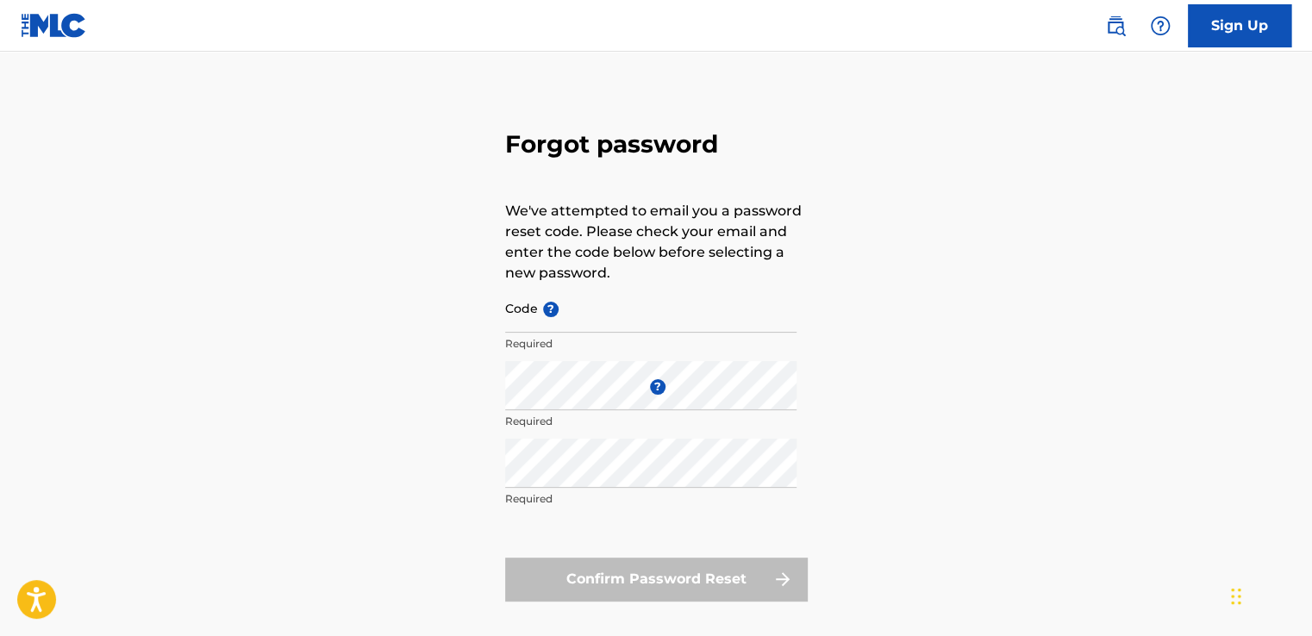
scroll to position [20, 0]
click at [531, 314] on input "Code ?" at bounding box center [650, 309] width 291 height 49
click at [352, 367] on div "Forgot password We've attempted to email you a password reset code. Please chec…" at bounding box center [656, 362] width 1207 height 575
click at [555, 312] on span "?" at bounding box center [551, 311] width 16 height 16
click at [555, 312] on input "Code ?" at bounding box center [650, 309] width 291 height 49
